Goal: Register for event/course

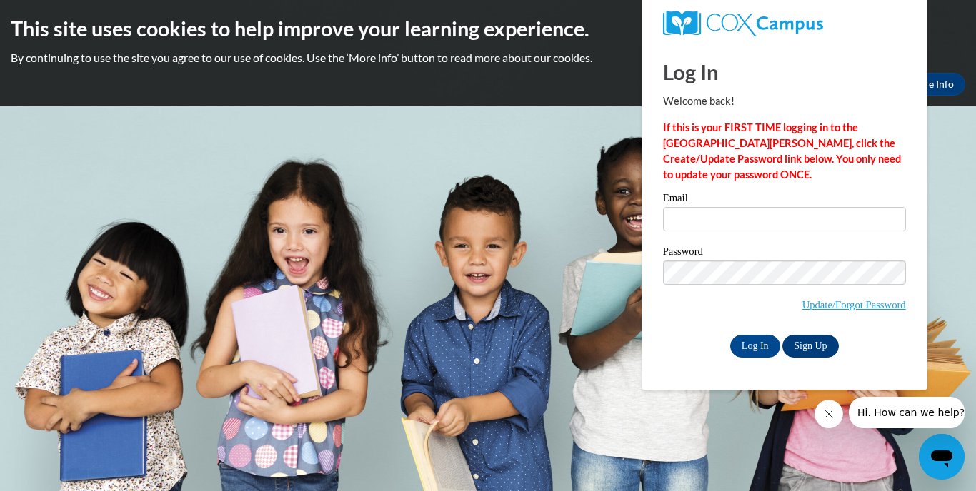
click at [801, 348] on link "Sign Up" at bounding box center [810, 346] width 56 height 23
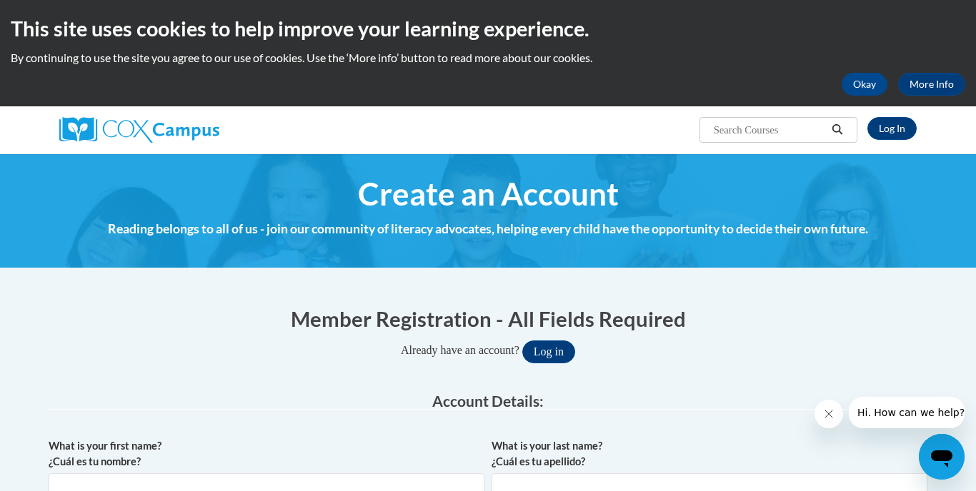
click at [538, 220] on h4 "Reading belongs to all of us - join our community of literacy advocates, helpin…" at bounding box center [488, 229] width 878 height 19
click at [749, 396] on legend "Account Details:" at bounding box center [488, 402] width 878 height 16
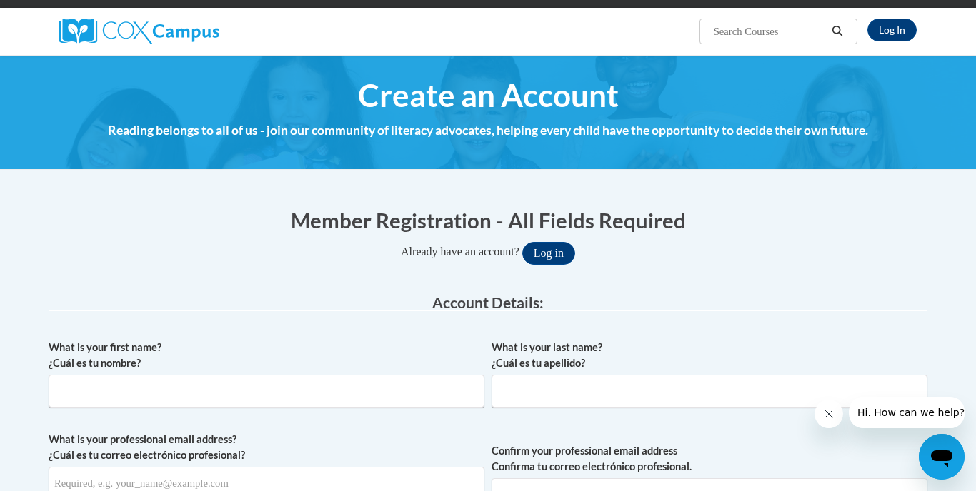
scroll to position [99, 0]
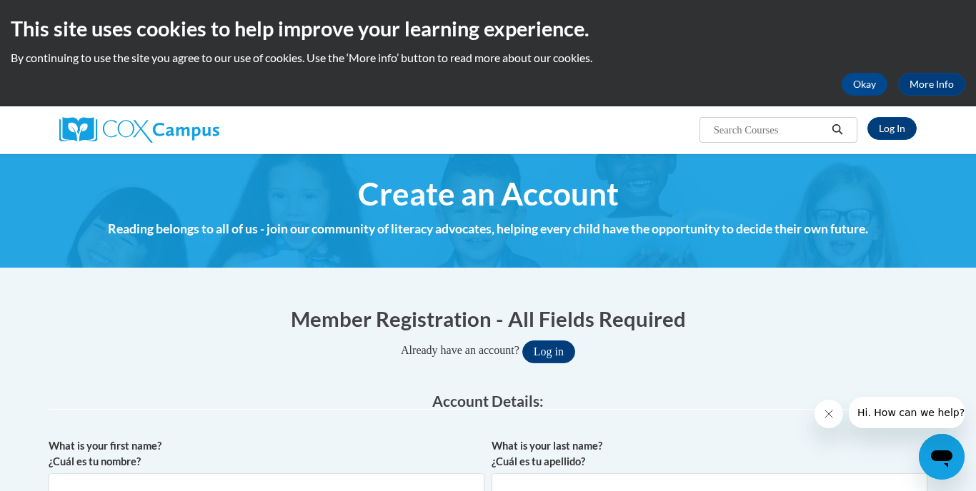
scroll to position [0, 0]
click at [886, 128] on link "Log In" at bounding box center [891, 128] width 49 height 23
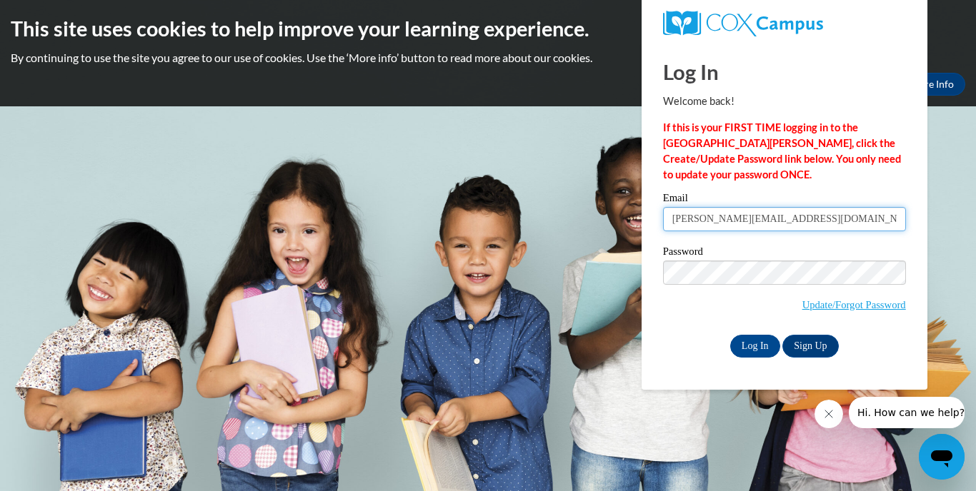
type input "Kenesha@mhousechildcare.com"
click at [758, 337] on input "Log In" at bounding box center [755, 346] width 50 height 23
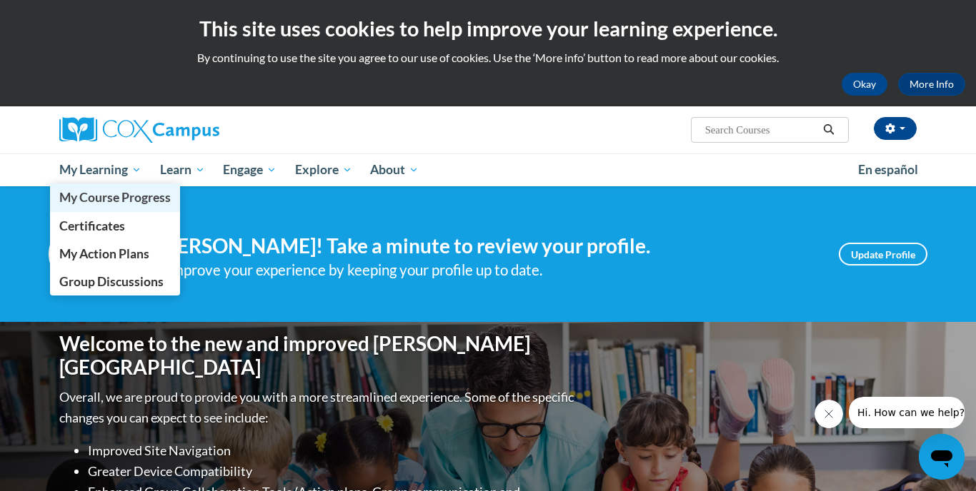
click at [99, 197] on span "My Course Progress" at bounding box center [114, 197] width 111 height 15
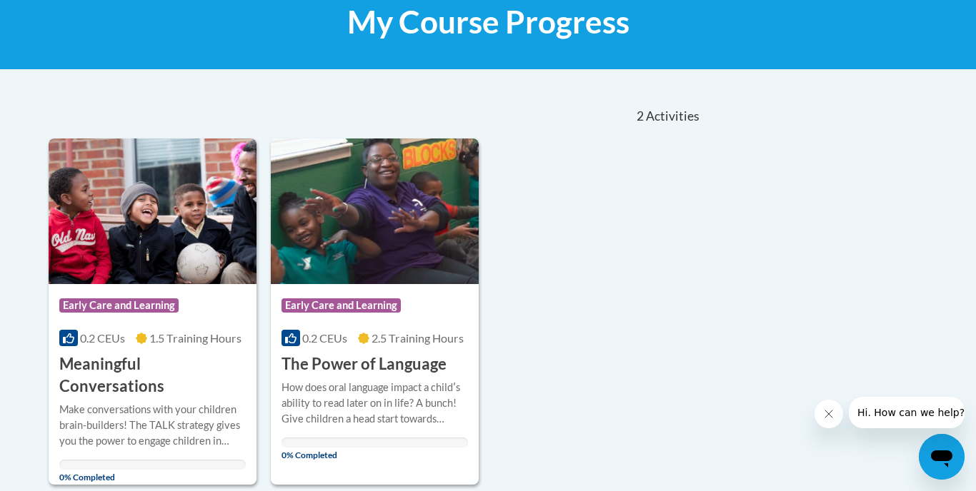
scroll to position [264, 0]
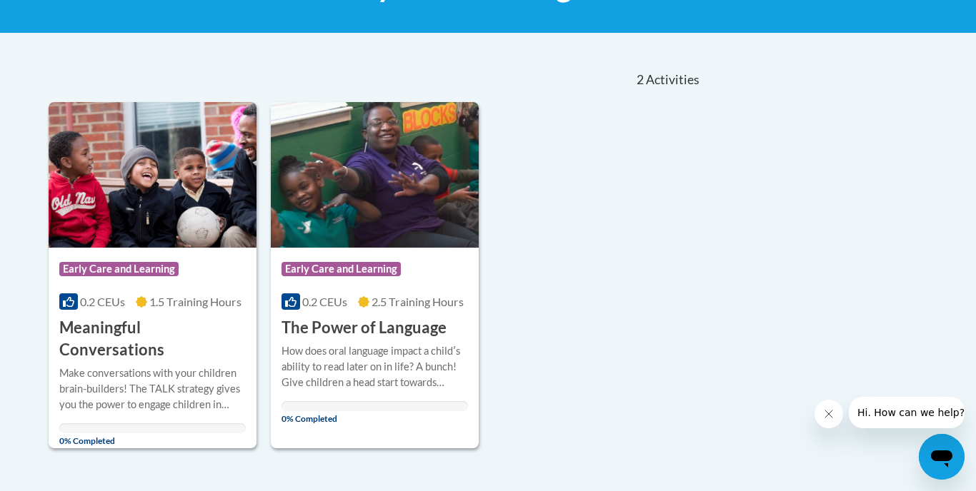
click at [114, 328] on h3 "Meaningful Conversations" at bounding box center [152, 339] width 186 height 44
click at [113, 326] on h3 "Meaningful Conversations" at bounding box center [152, 339] width 186 height 44
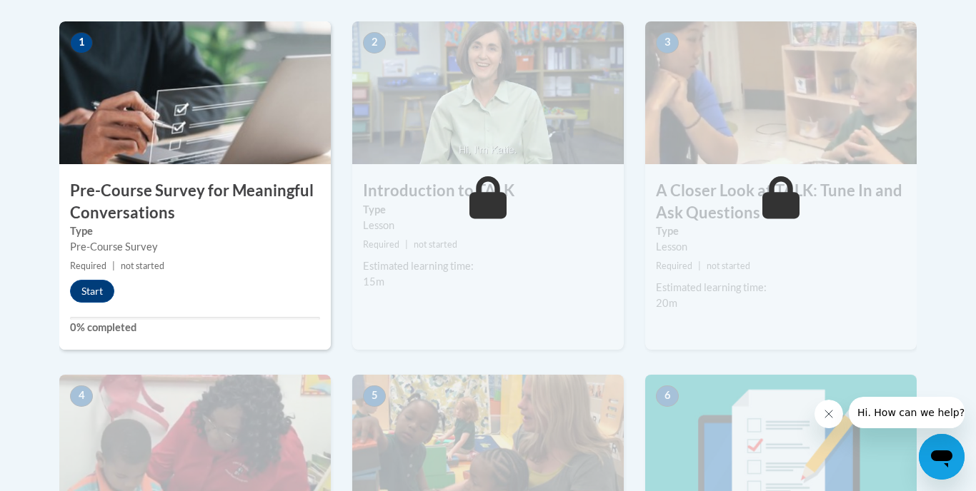
scroll to position [463, 0]
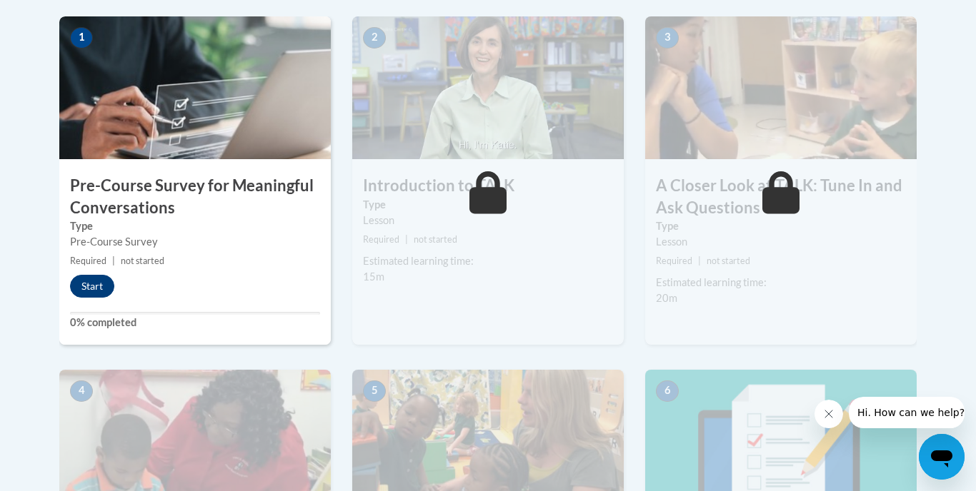
click at [92, 284] on button "Start" at bounding box center [92, 286] width 44 height 23
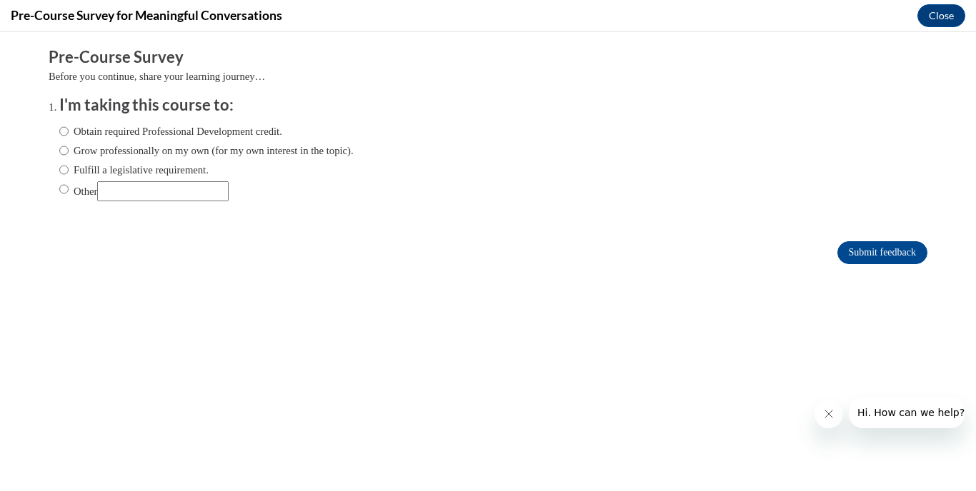
scroll to position [0, 0]
click at [67, 133] on input "Obtain required Professional Development credit." at bounding box center [63, 132] width 9 height 16
radio input "true"
click at [832, 418] on icon "Close message from company" at bounding box center [828, 414] width 7 height 7
click at [0, 0] on button "Close message from company" at bounding box center [0, 0] width 0 height 0
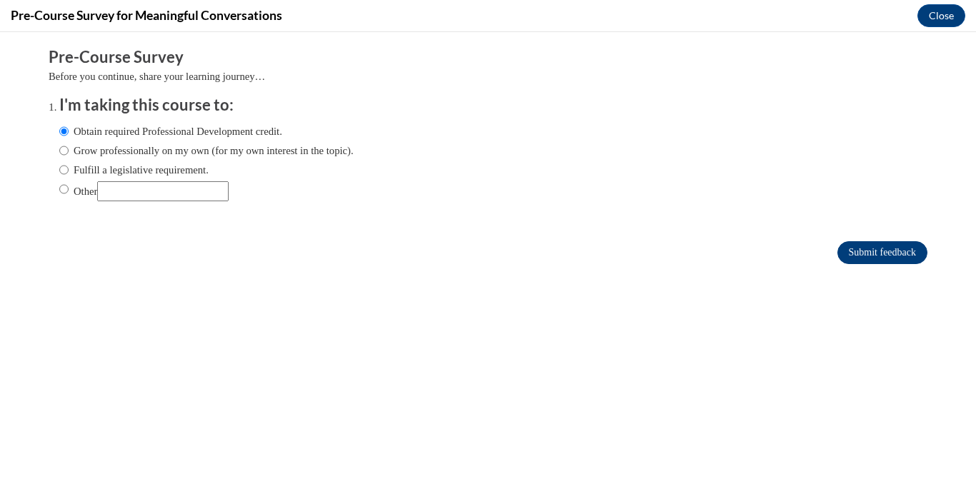
click at [856, 256] on input "Submit feedback" at bounding box center [882, 252] width 90 height 23
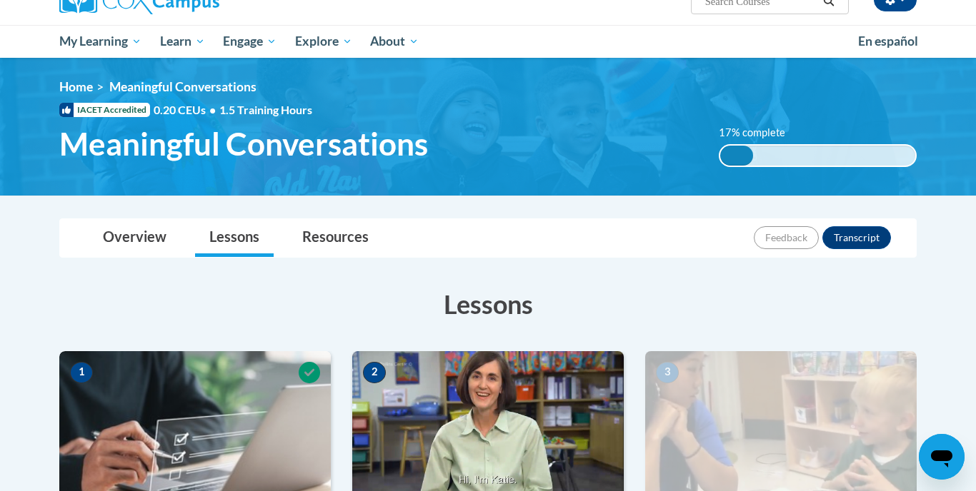
scroll to position [148, 0]
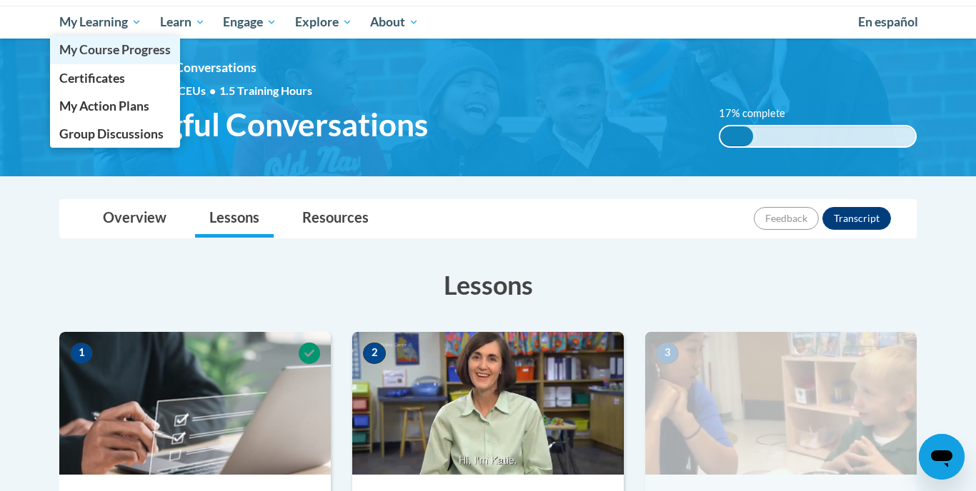
click at [93, 42] on span "My Course Progress" at bounding box center [114, 49] width 111 height 15
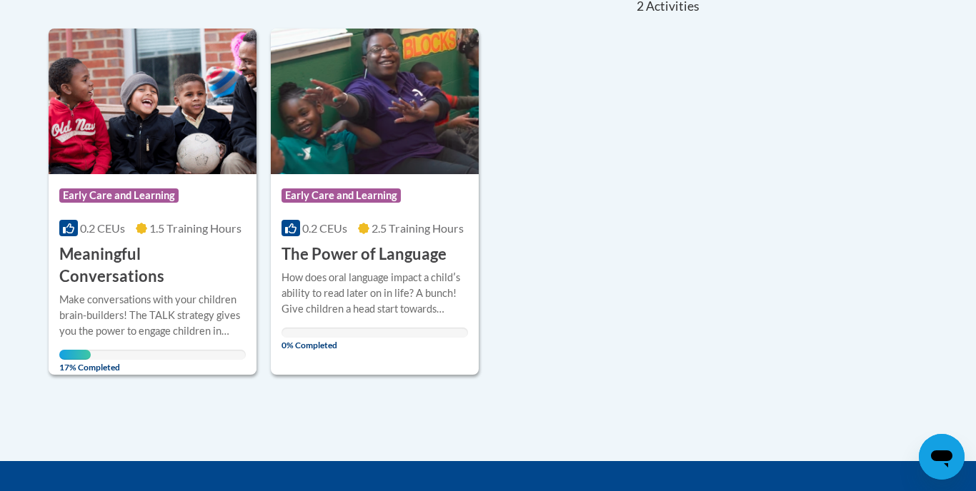
scroll to position [341, 0]
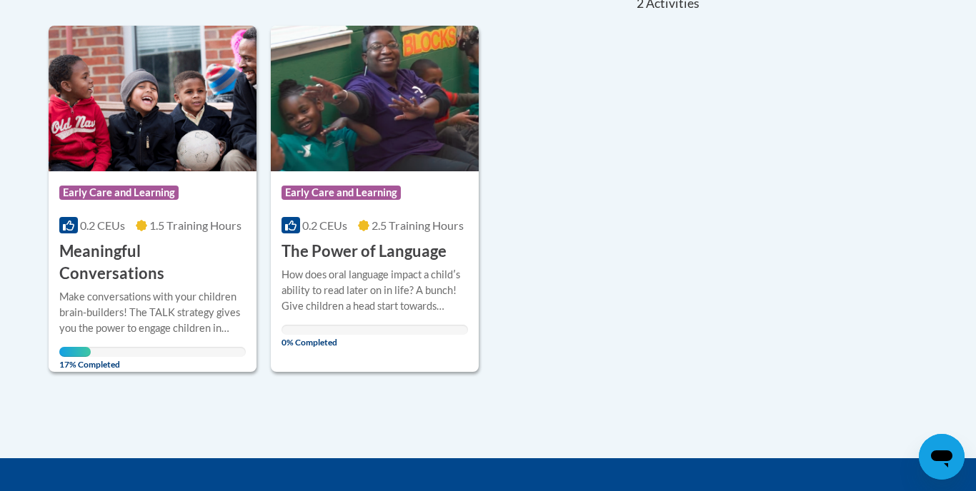
click at [75, 347] on span "17% Completed" at bounding box center [74, 358] width 31 height 23
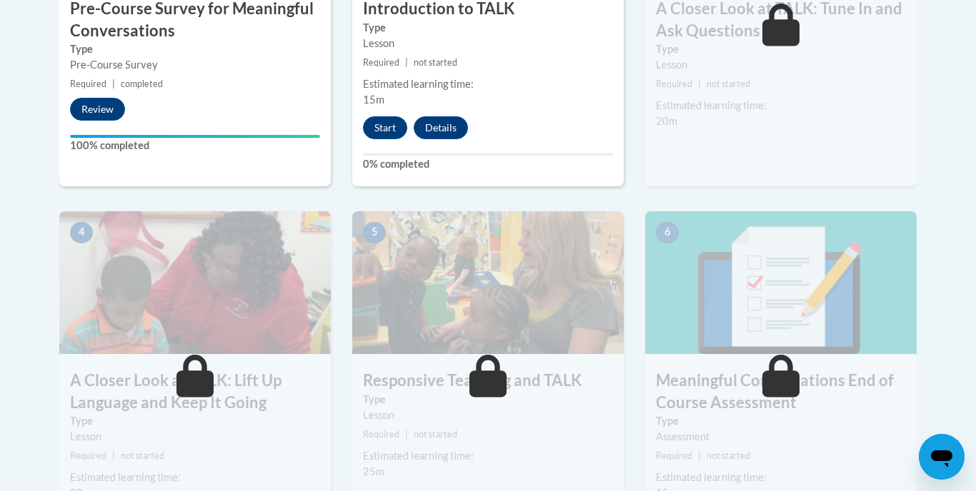
scroll to position [643, 0]
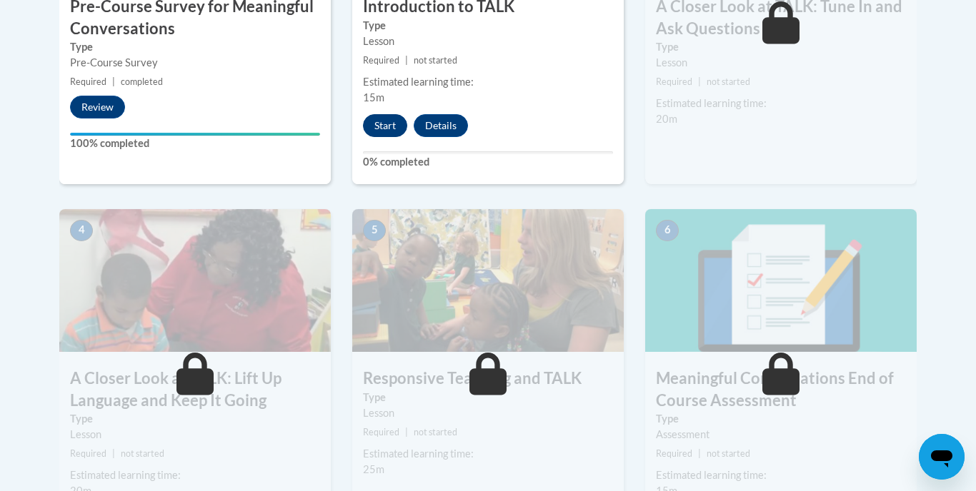
click at [387, 131] on button "Start" at bounding box center [385, 125] width 44 height 23
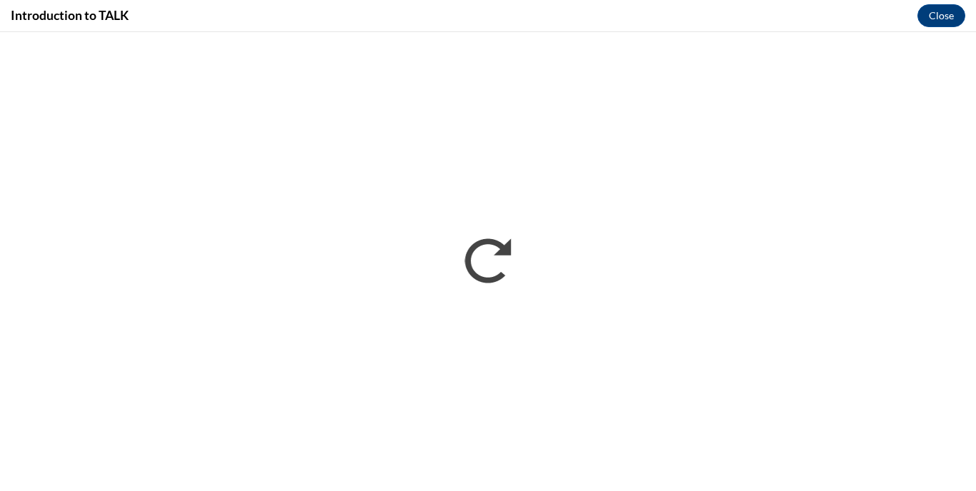
scroll to position [0, 0]
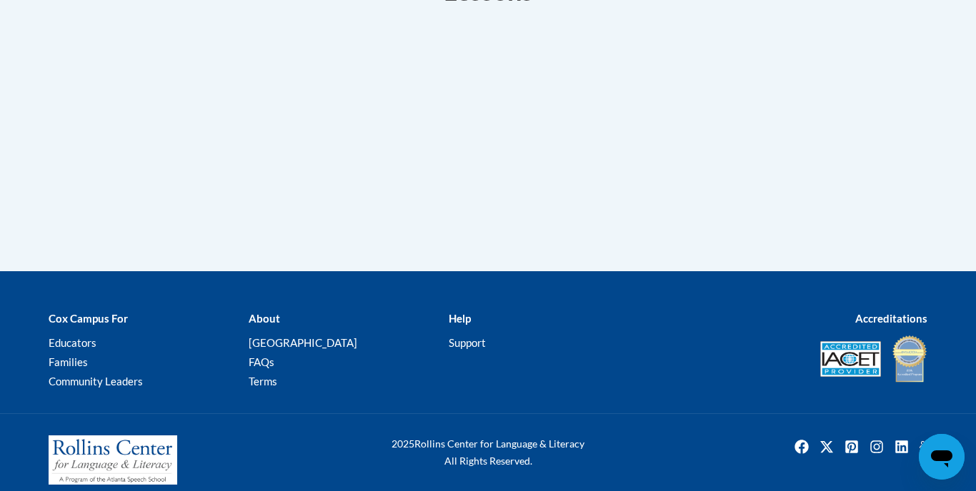
click at [109, 332] on div "Cox Campus For Educators Families Community Leaders" at bounding box center [138, 351] width 200 height 82
click at [109, 321] on b "Cox Campus For" at bounding box center [88, 318] width 79 height 13
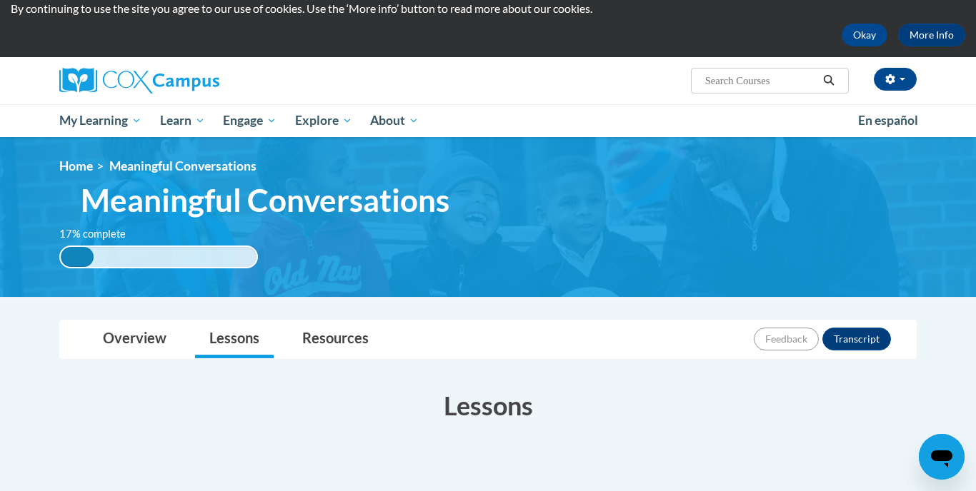
scroll to position [10, 0]
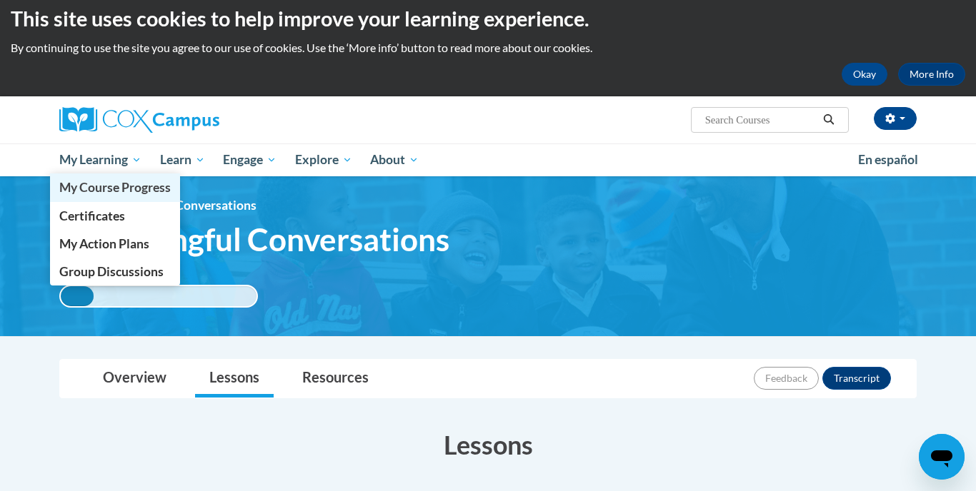
click at [114, 191] on span "My Course Progress" at bounding box center [114, 187] width 111 height 15
click at [121, 190] on span "My Course Progress" at bounding box center [114, 187] width 111 height 15
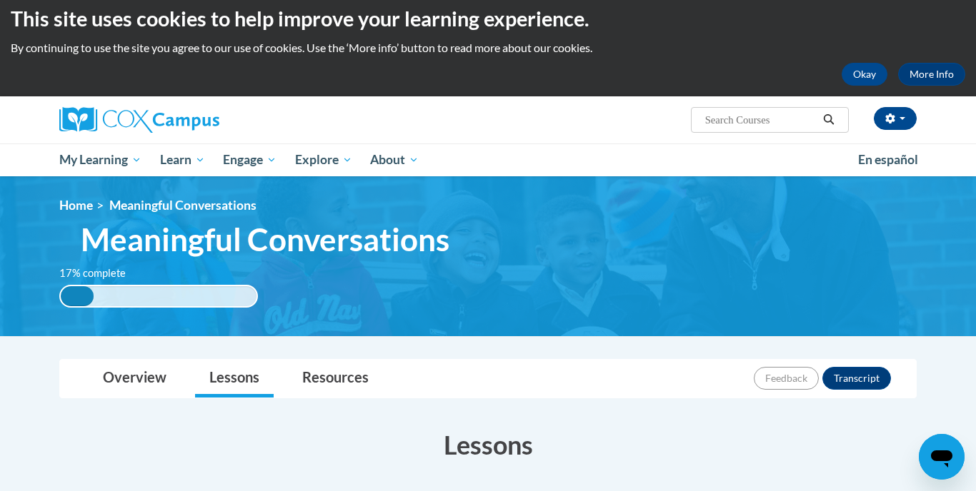
click at [398, 129] on div "[PERSON_NAME] ([GEOGRAPHIC_DATA]/New_York UTC-04:00) My Profile Inbox My Transc…" at bounding box center [634, 114] width 586 height 36
